Goal: Task Accomplishment & Management: Use online tool/utility

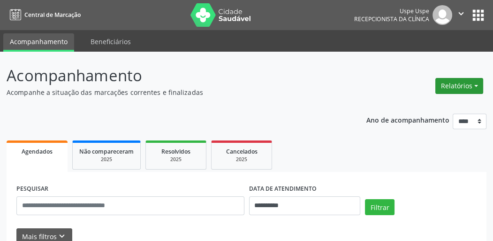
click at [465, 87] on button "Relatórios" at bounding box center [460, 86] width 48 height 16
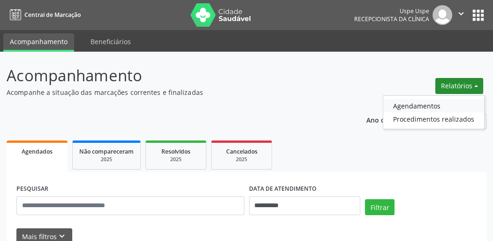
click at [413, 110] on link "Agendamentos" at bounding box center [434, 105] width 101 height 13
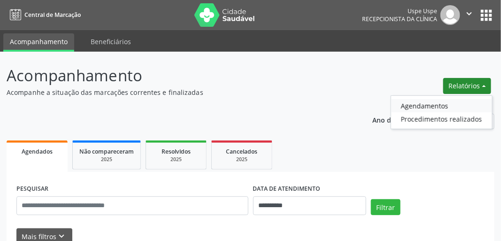
select select "*"
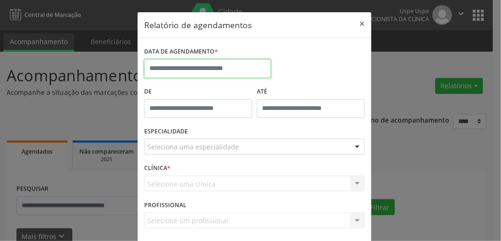
click at [197, 70] on input "text" at bounding box center [207, 68] width 127 height 19
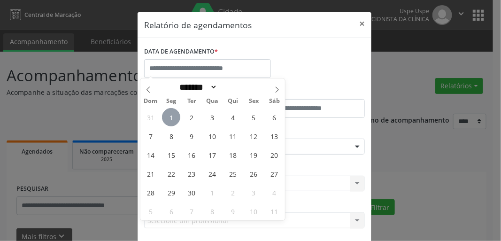
click at [170, 117] on span "1" at bounding box center [171, 117] width 18 height 18
type input "**********"
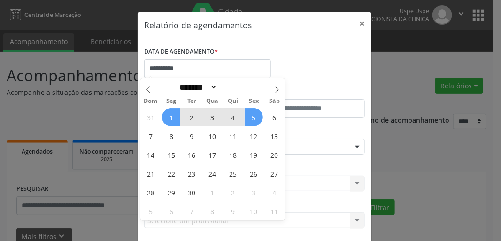
click at [255, 116] on span "5" at bounding box center [254, 117] width 18 height 18
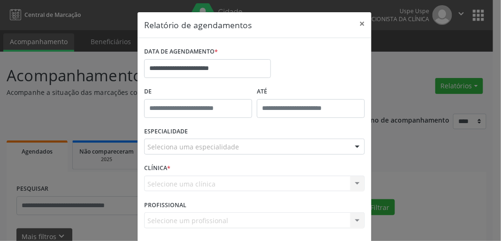
scroll to position [41, 0]
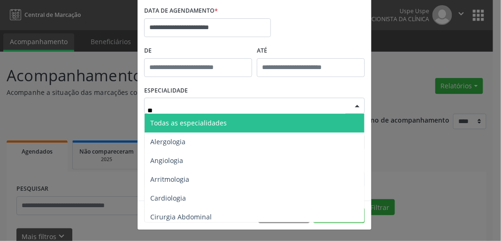
type input "***"
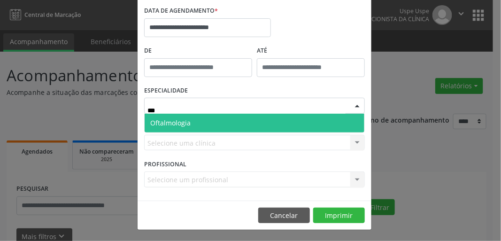
click at [230, 119] on span "Oftalmologia" at bounding box center [255, 123] width 220 height 19
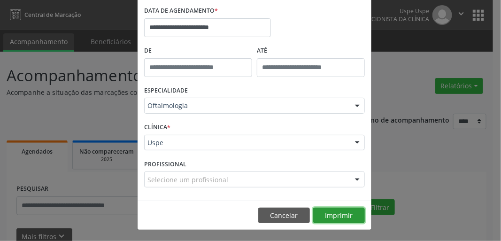
click at [337, 217] on button "Imprimir" at bounding box center [339, 216] width 52 height 16
